Goal: Check status

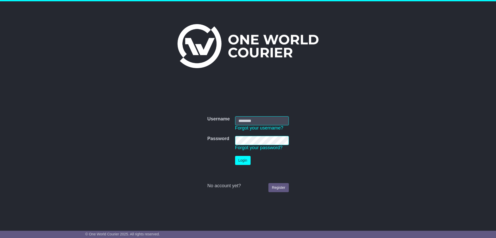
type input "**********"
click at [240, 161] on button "Login" at bounding box center [243, 160] width 16 height 9
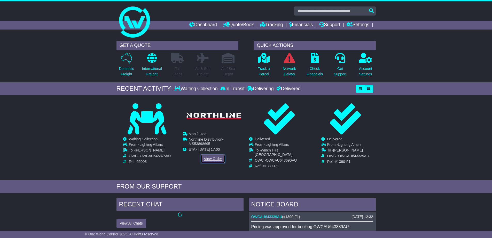
click at [212, 159] on link "View Order" at bounding box center [213, 158] width 25 height 9
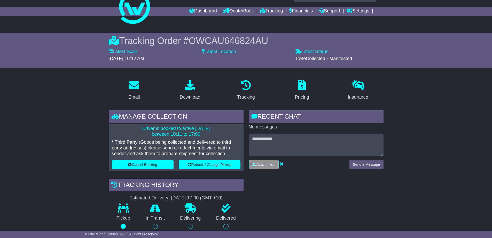
scroll to position [26, 0]
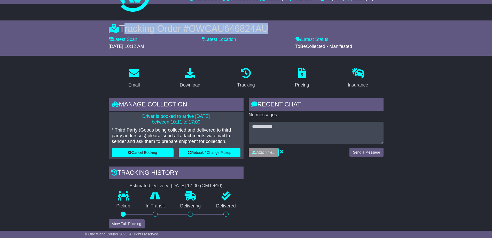
drag, startPoint x: 124, startPoint y: 26, endPoint x: 264, endPoint y: 25, distance: 140.6
click at [264, 25] on div "Tracking Order # OWCAU646824AU" at bounding box center [246, 28] width 275 height 11
copy div "Tracking Order # OWCAU646824AU"
